Goal: Transaction & Acquisition: Download file/media

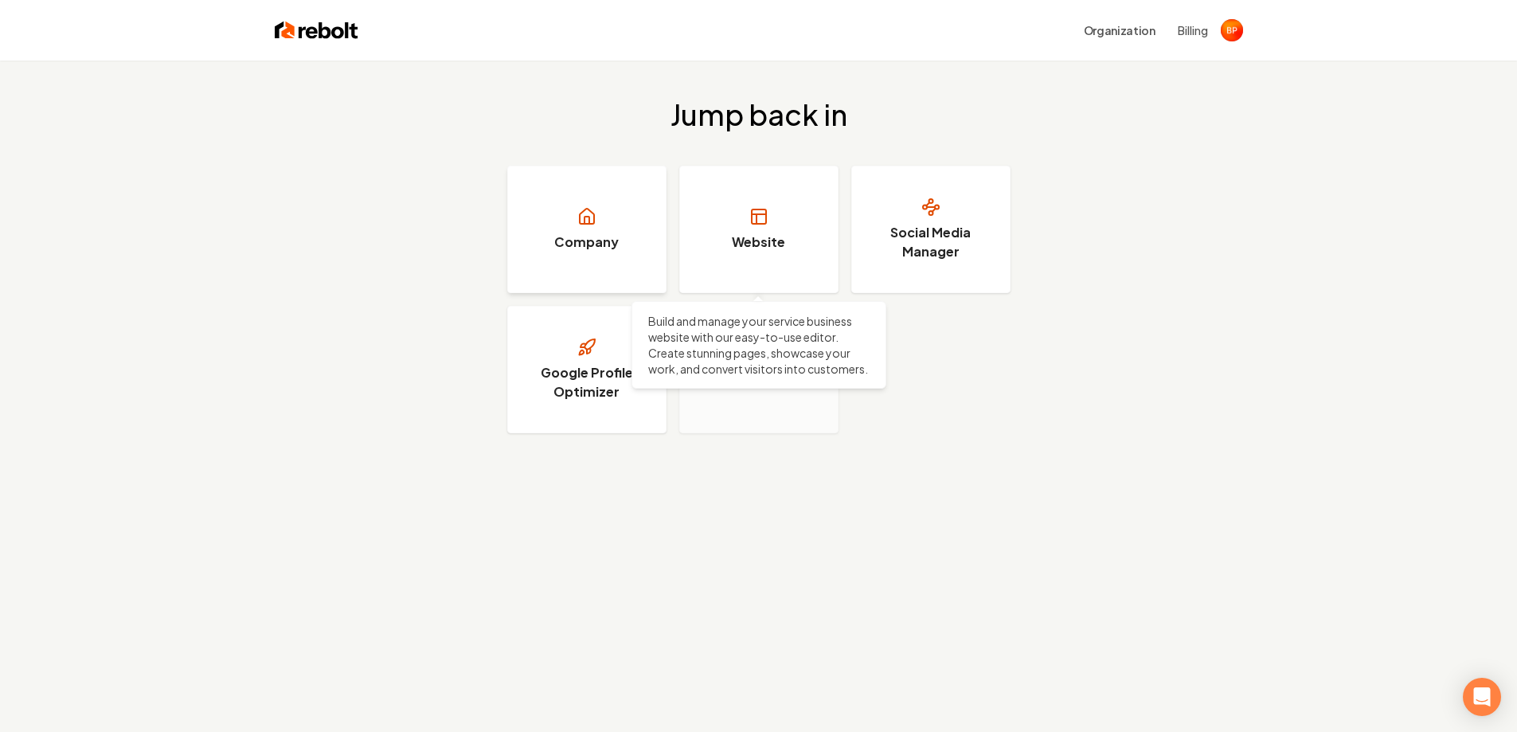
click at [593, 226] on link "Company" at bounding box center [586, 229] width 159 height 127
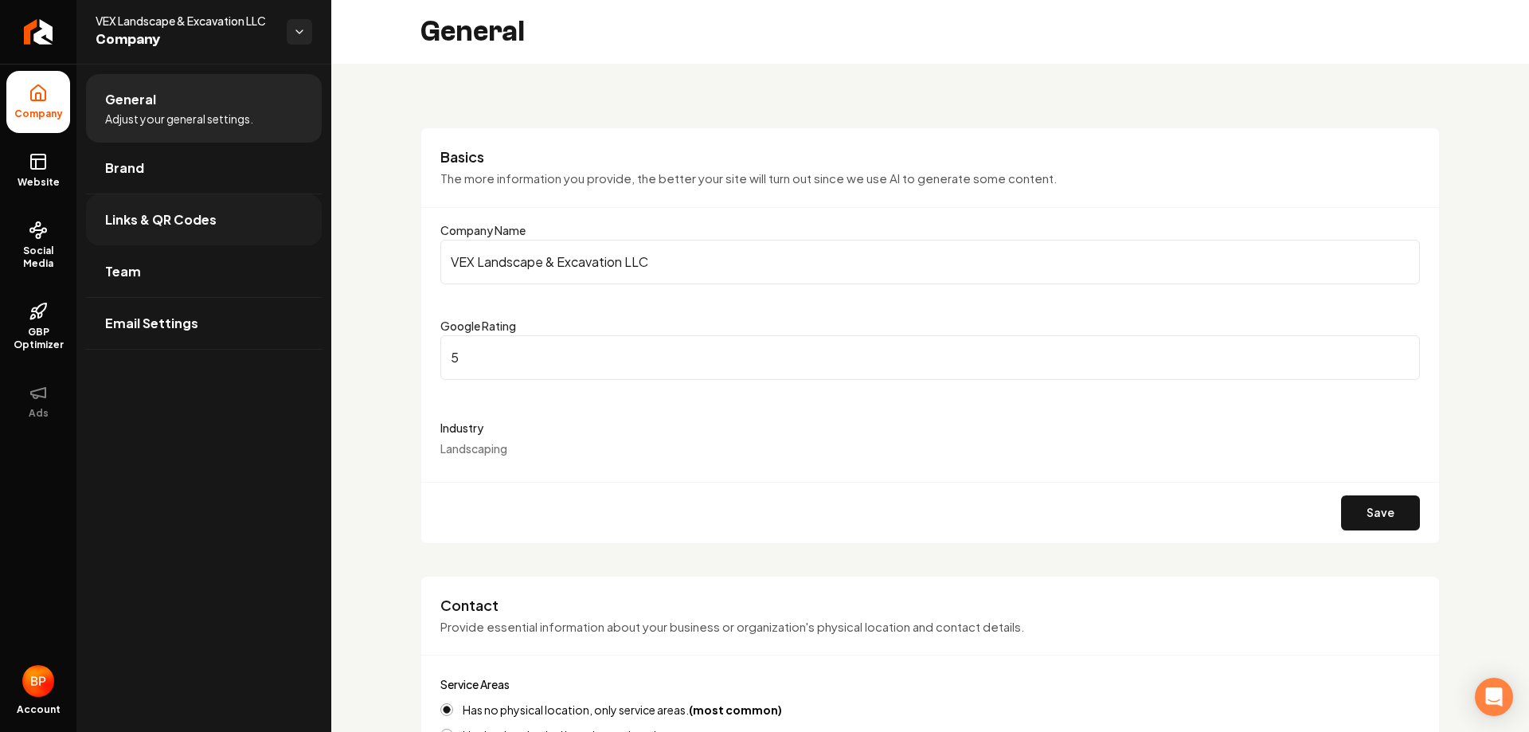
click at [199, 219] on span "Links & QR Codes" at bounding box center [160, 219] width 111 height 19
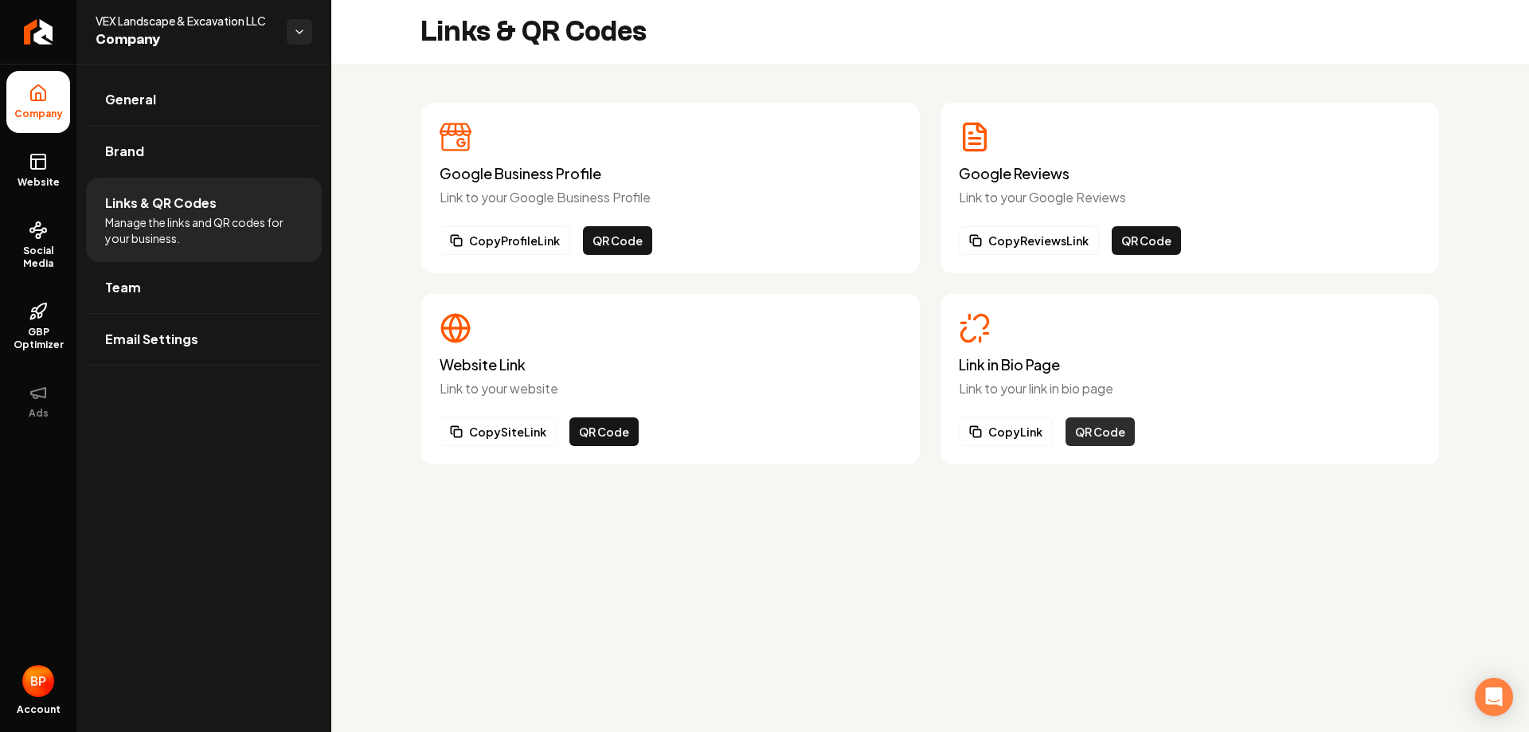
click at [1113, 437] on button "QR Code" at bounding box center [1100, 431] width 69 height 29
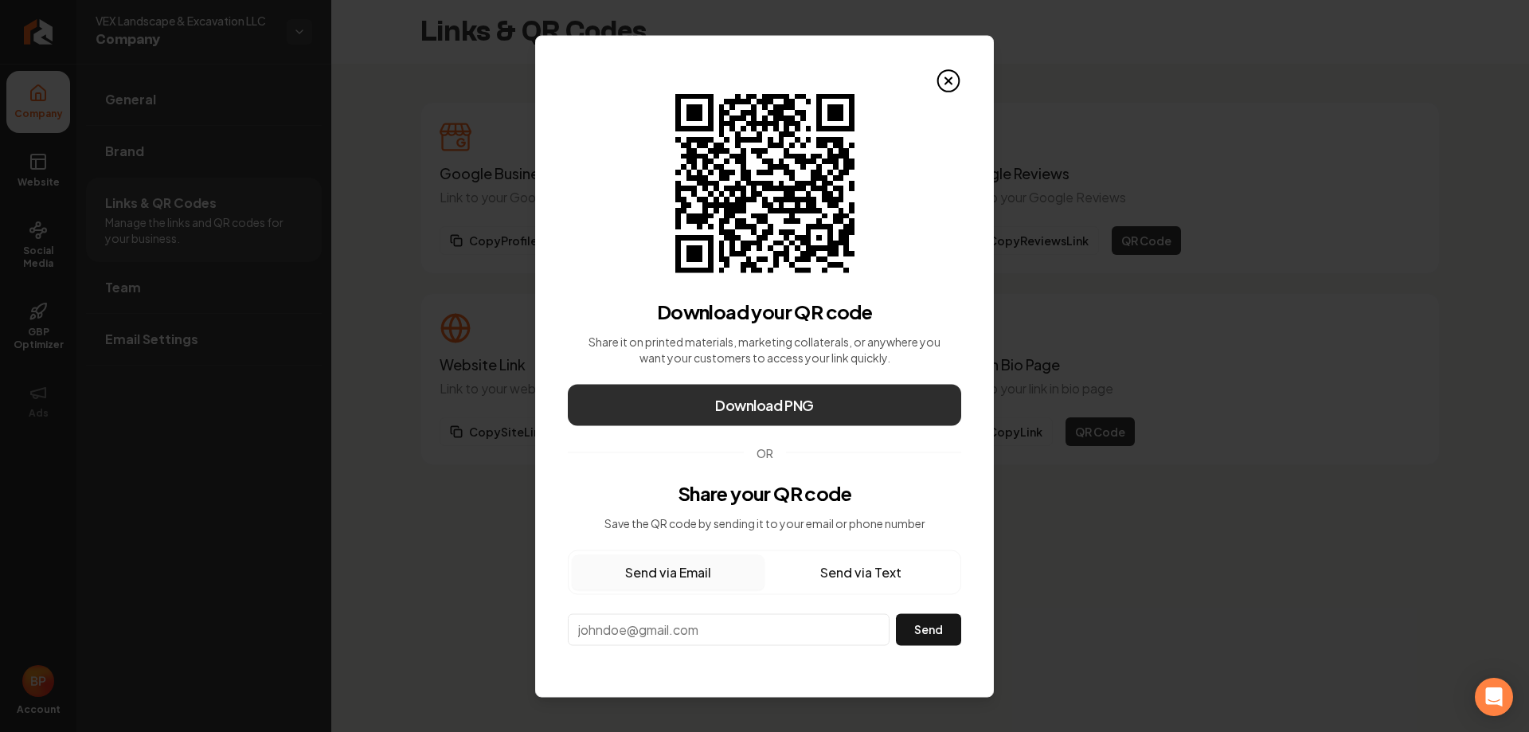
click at [852, 399] on button "Download PNG" at bounding box center [764, 404] width 393 height 41
